Goal: Find specific page/section: Find specific page/section

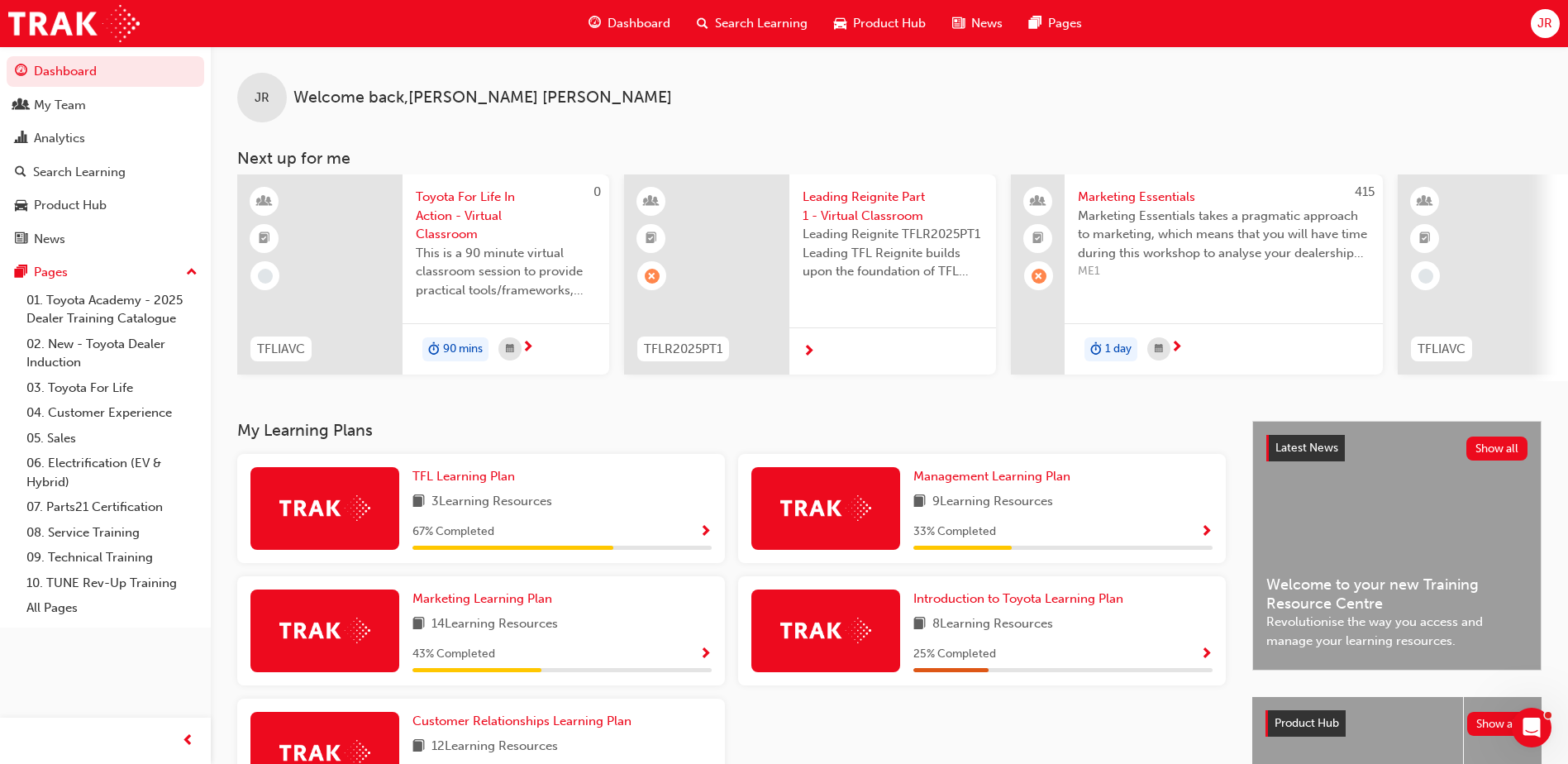
click at [636, 22] on span "Dashboard" at bounding box center [639, 24] width 63 height 19
click at [81, 110] on div "My Team" at bounding box center [59, 106] width 52 height 19
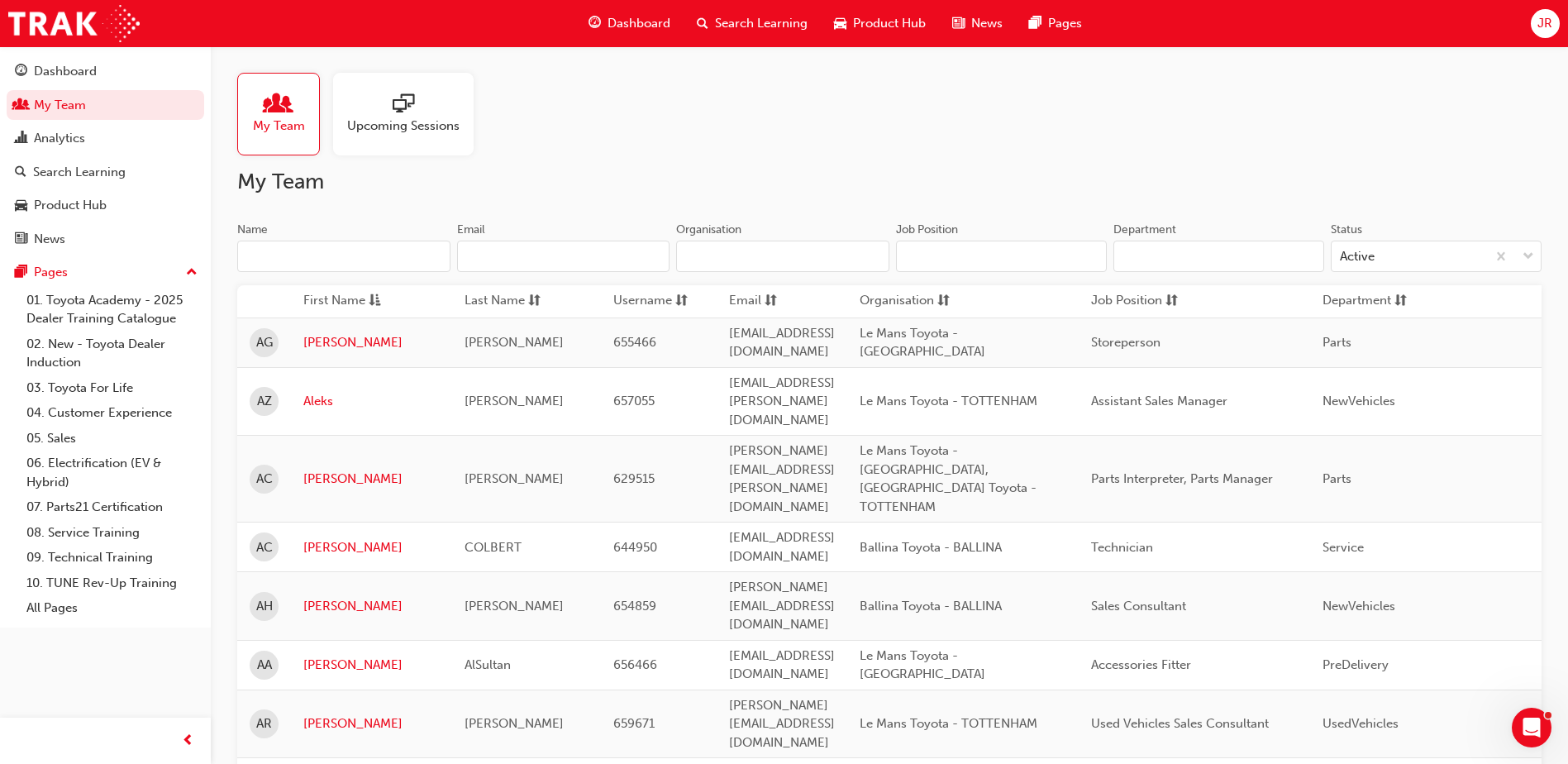
drag, startPoint x: 262, startPoint y: 240, endPoint x: 264, endPoint y: 256, distance: 16.1
click at [264, 241] on label "Name" at bounding box center [344, 247] width 214 height 51
click at [267, 256] on input "Name" at bounding box center [344, 257] width 214 height 32
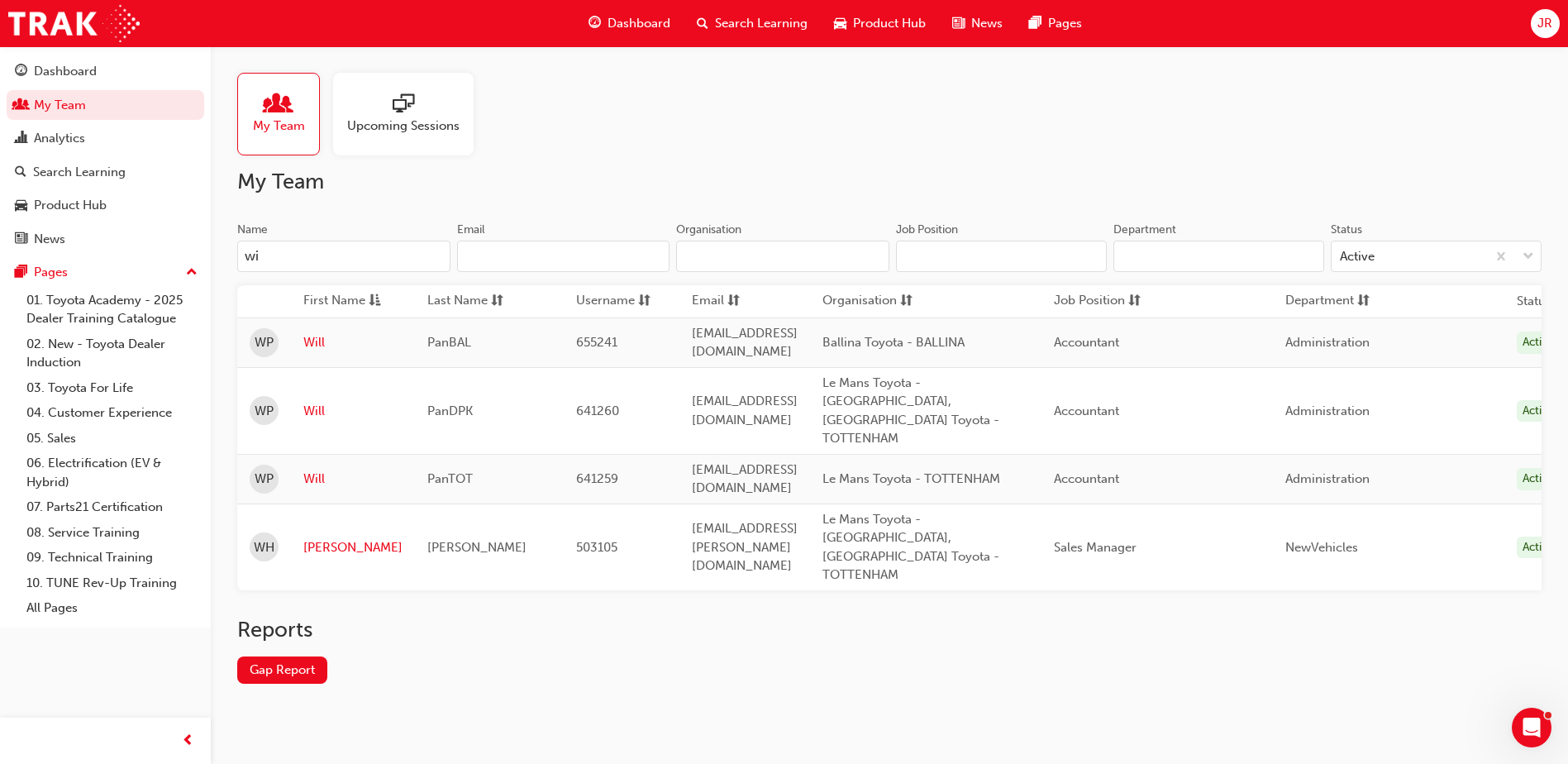
type input "w"
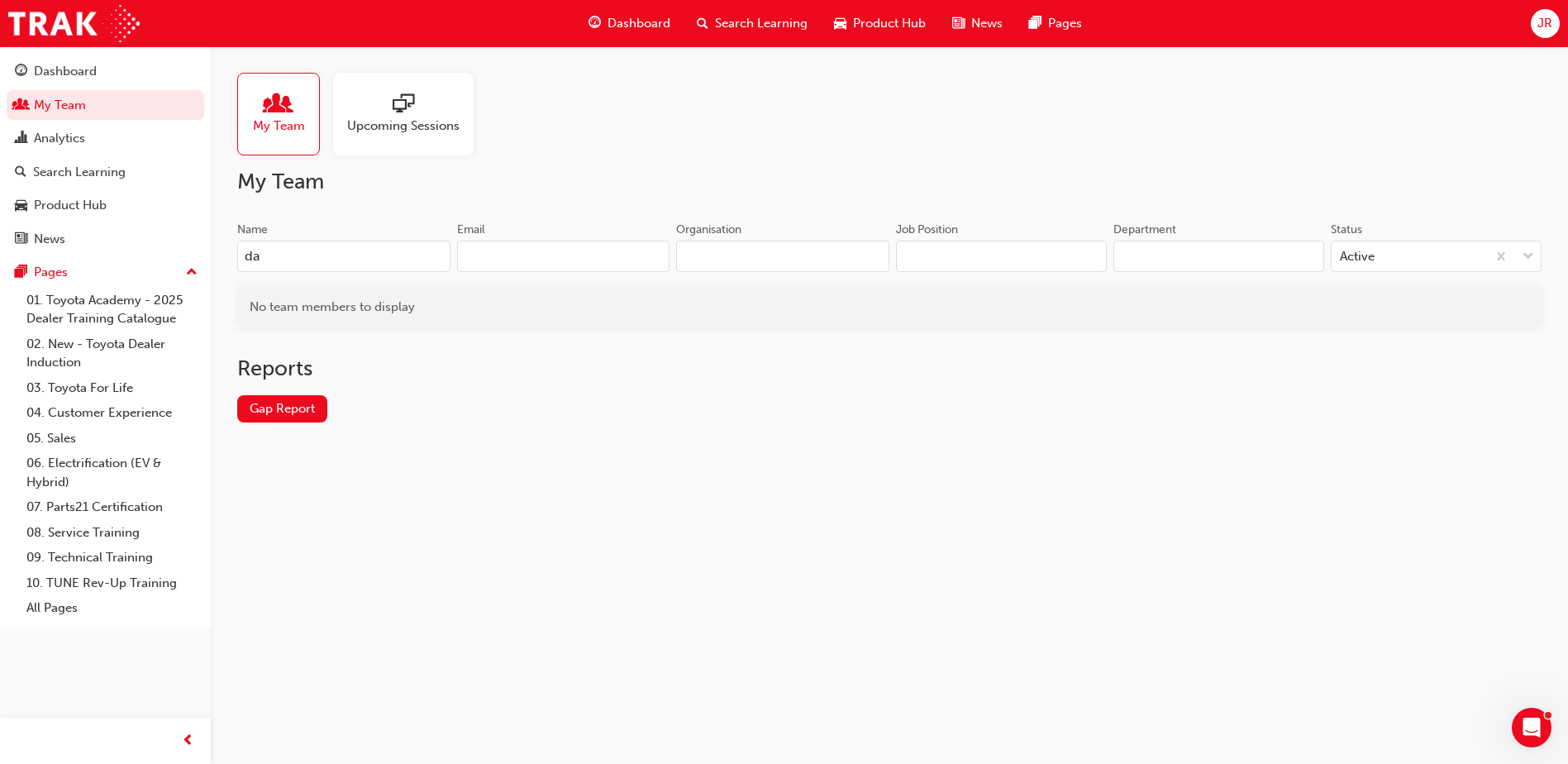
type input "d"
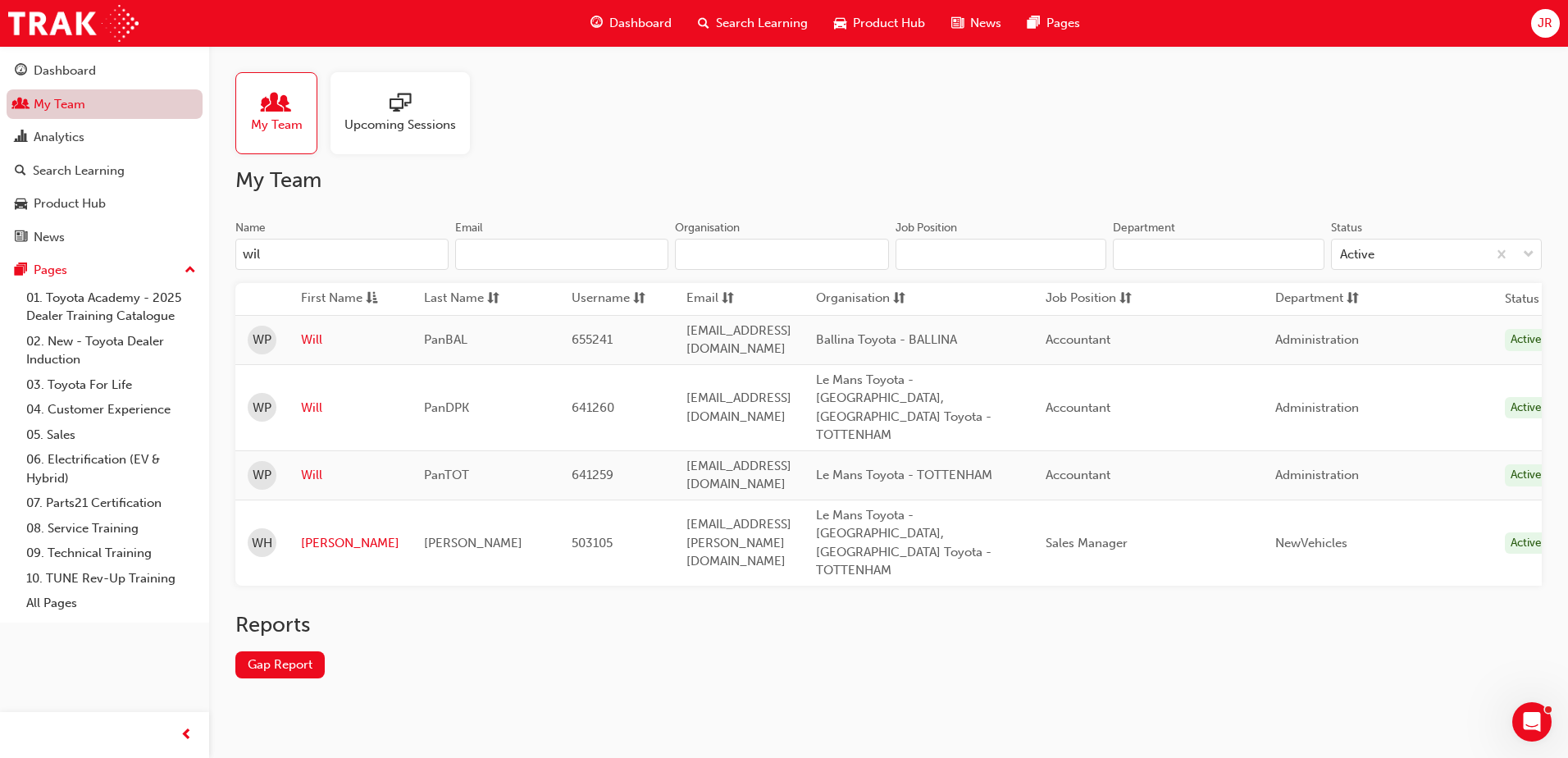
click at [103, 101] on link "My Team" at bounding box center [104, 104] width 196 height 31
click at [325, 252] on input "wil" at bounding box center [342, 255] width 214 height 32
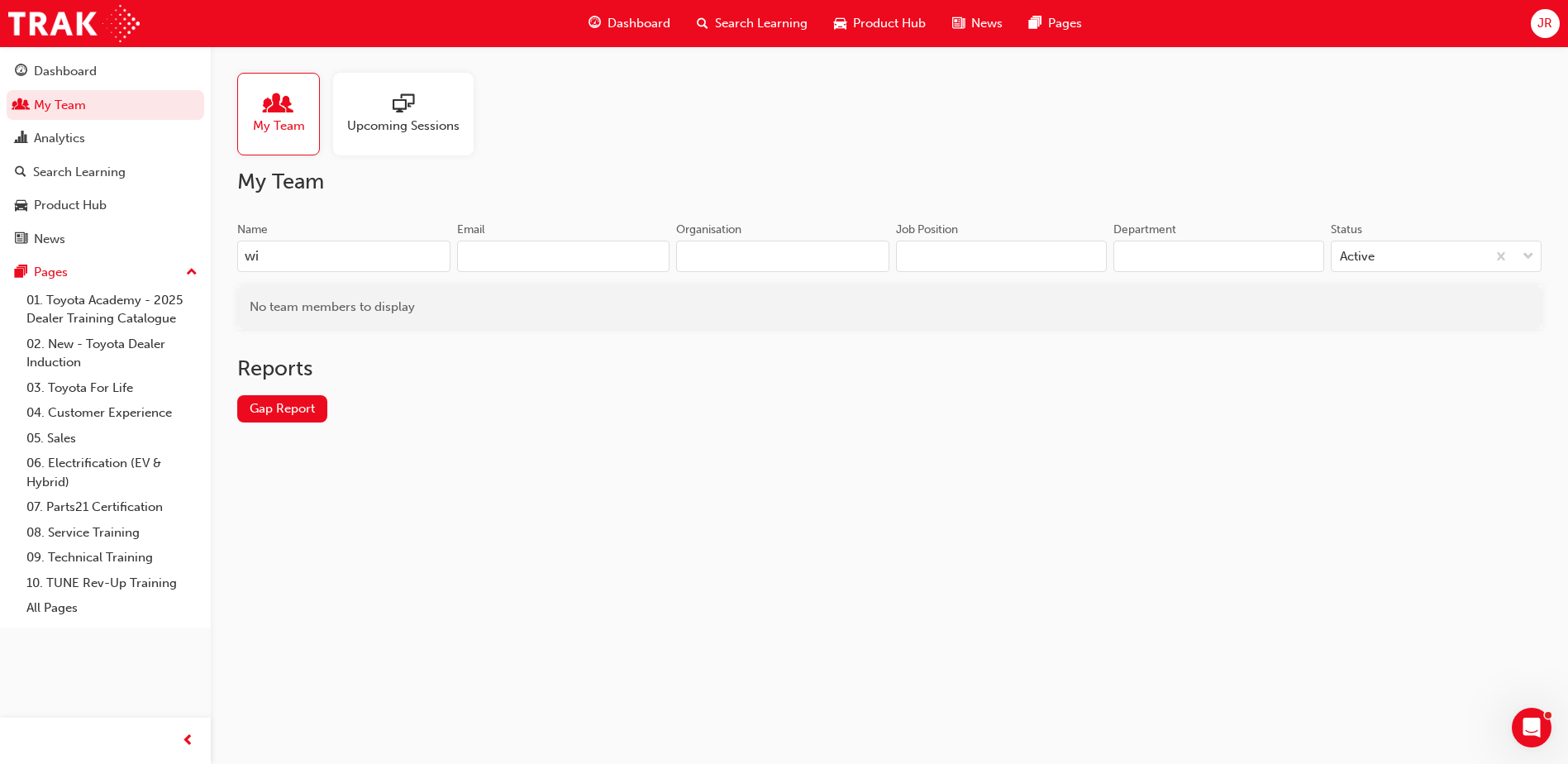
type input "w"
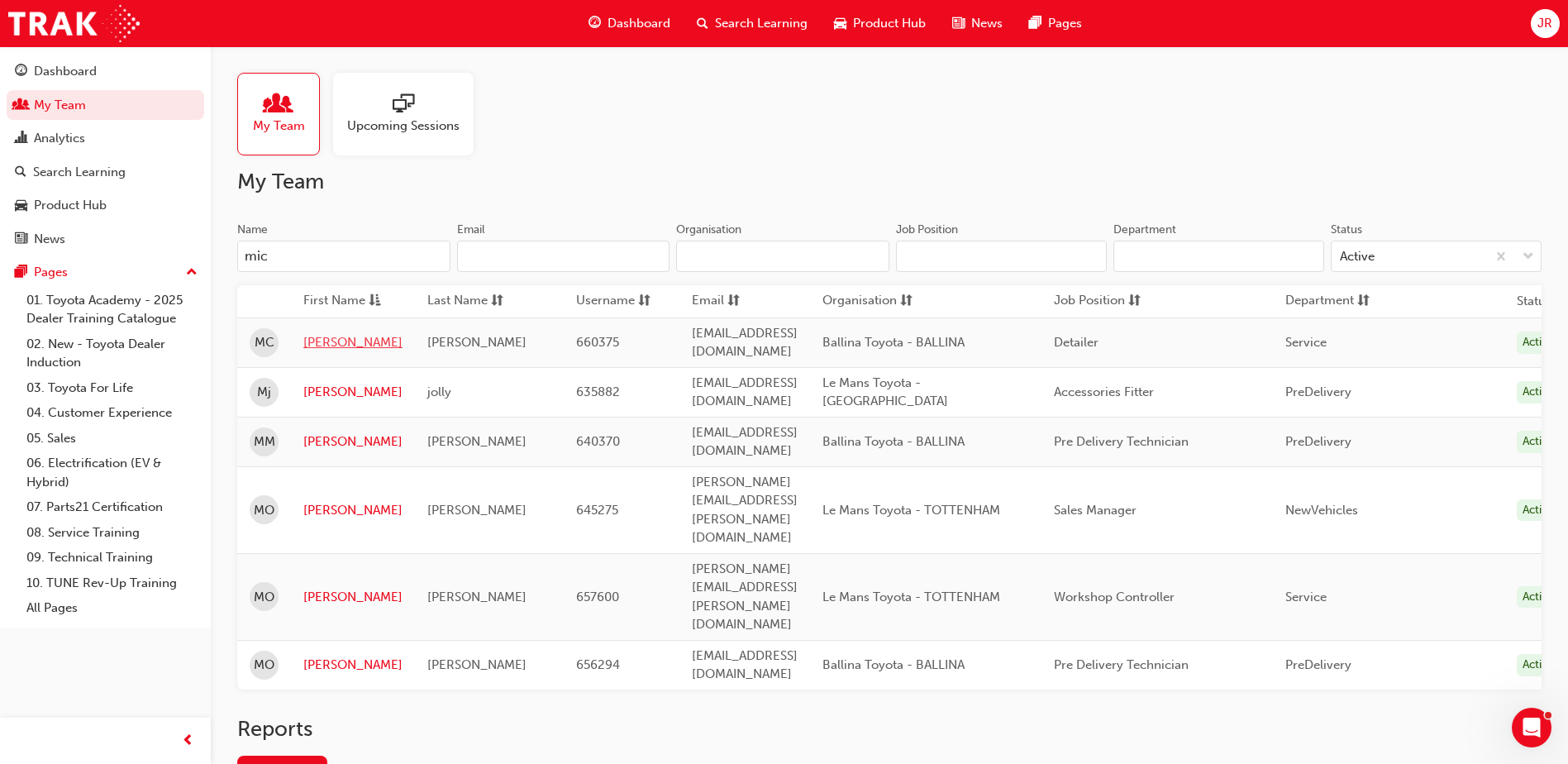
type input "mic"
click at [334, 343] on link "[PERSON_NAME]" at bounding box center [353, 343] width 99 height 19
